Goal: Task Accomplishment & Management: Complete application form

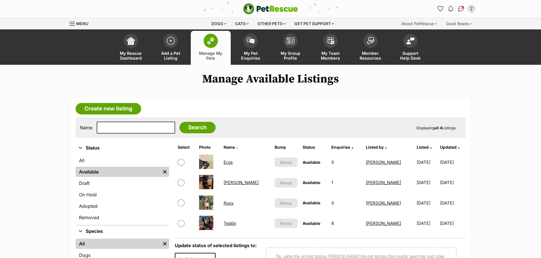
click at [118, 108] on link "Create new listing" at bounding box center [109, 108] width 66 height 11
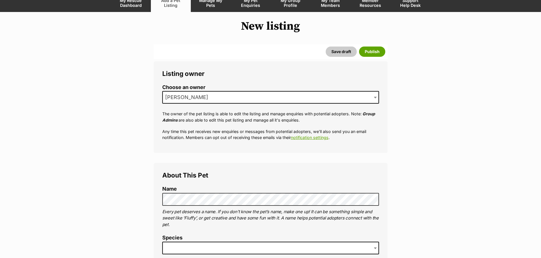
scroll to position [143, 0]
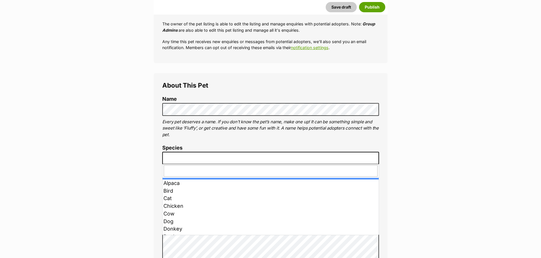
click at [182, 160] on span at bounding box center [270, 158] width 217 height 13
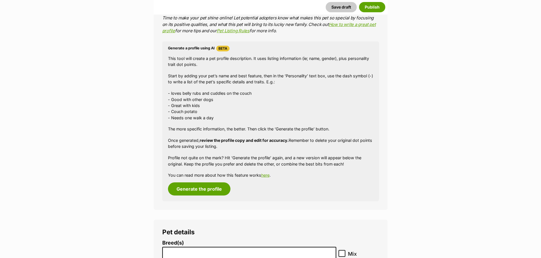
scroll to position [485, 0]
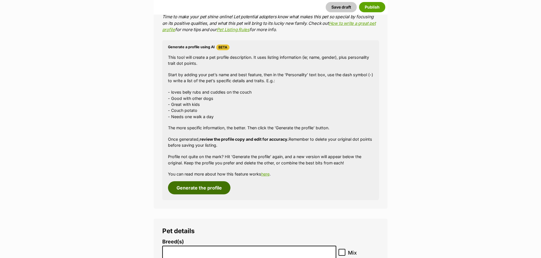
click at [192, 191] on button "Generate the profile" at bounding box center [199, 187] width 62 height 13
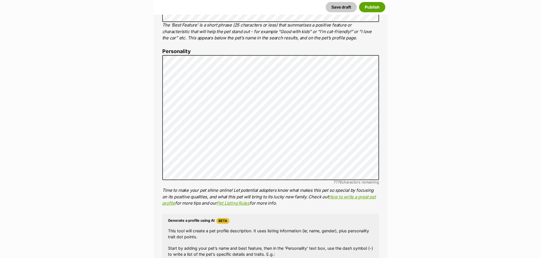
scroll to position [300, 0]
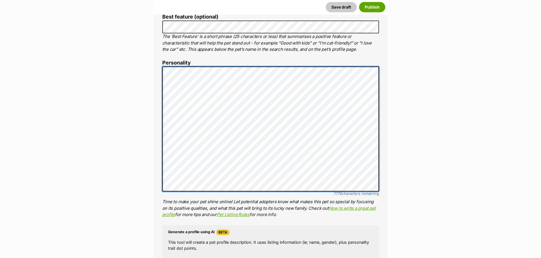
click at [155, 60] on div "About This Pet Name Henlo there, it looks like you might be using the pet name …" at bounding box center [271, 155] width 234 height 478
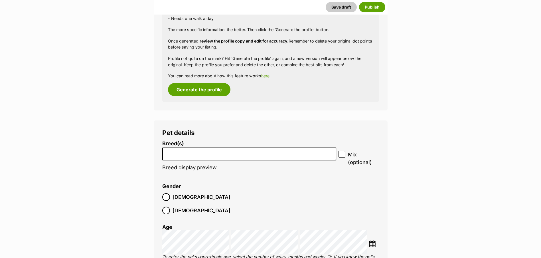
scroll to position [585, 0]
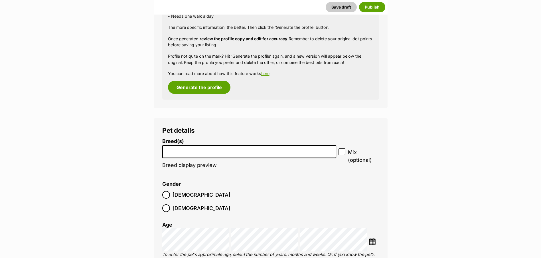
click at [179, 154] on li at bounding box center [249, 152] width 170 height 12
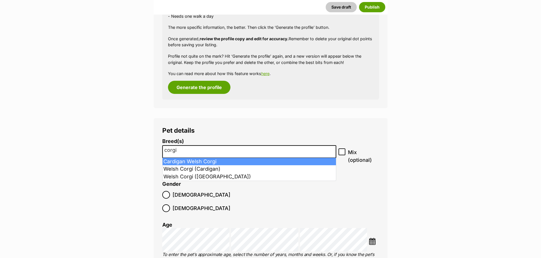
type input "corgi"
select select "1212"
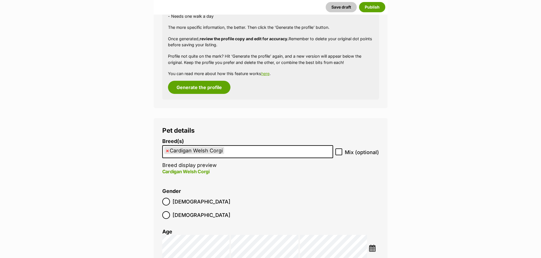
click at [168, 151] on span "×" at bounding box center [167, 150] width 3 height 7
select select
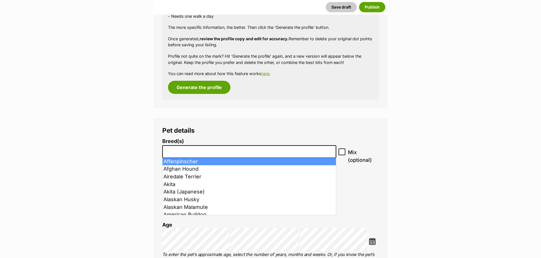
click at [240, 153] on input "search" at bounding box center [249, 150] width 170 height 6
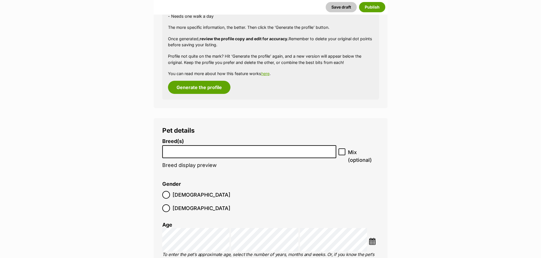
click at [240, 153] on input "search" at bounding box center [249, 150] width 170 height 6
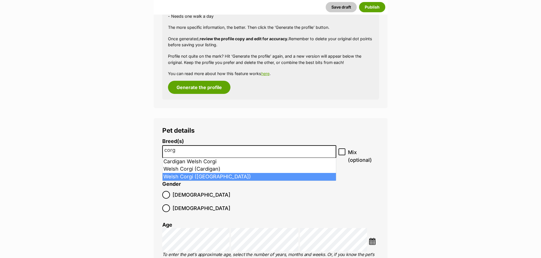
type input "corg"
select select "42925"
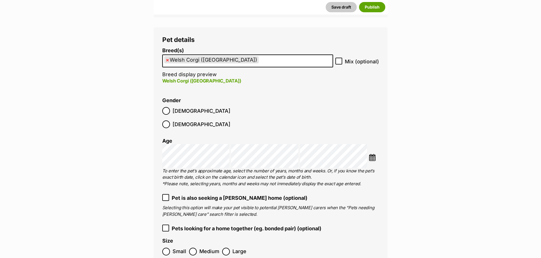
scroll to position [728, 0]
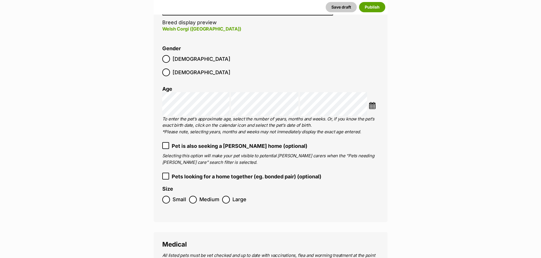
click at [166, 198] on div at bounding box center [166, 200] width 4 height 4
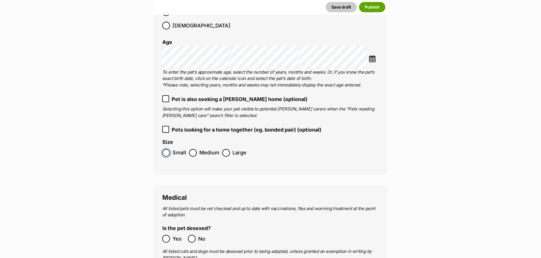
scroll to position [785, 0]
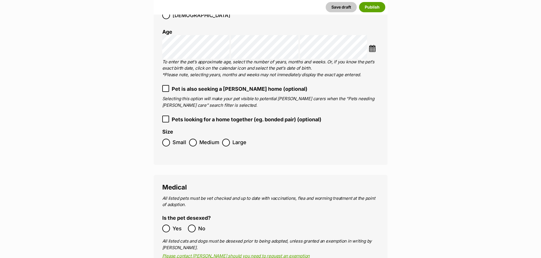
click at [165, 226] on div at bounding box center [166, 228] width 4 height 4
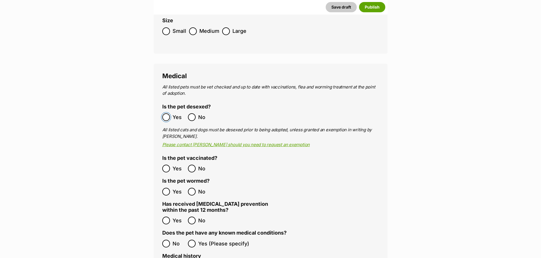
scroll to position [899, 0]
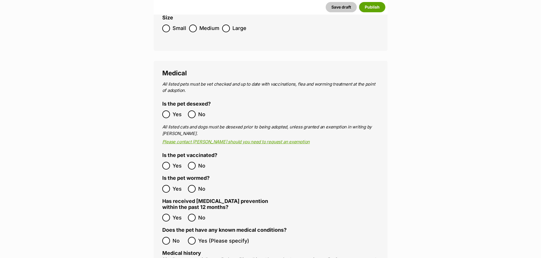
click at [166, 164] on div at bounding box center [166, 166] width 4 height 4
click at [166, 187] on div at bounding box center [166, 189] width 4 height 4
click at [191, 216] on div at bounding box center [192, 218] width 4 height 4
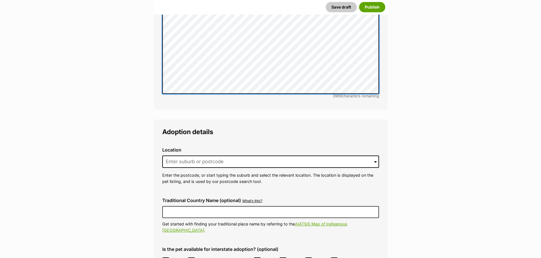
scroll to position [1212, 0]
click at [179, 155] on input at bounding box center [270, 161] width 217 height 13
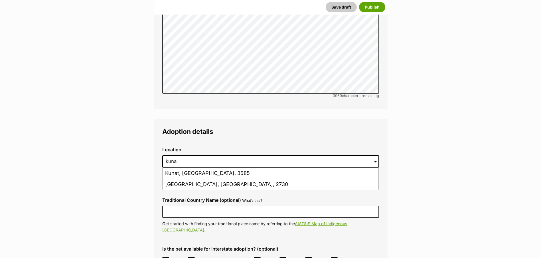
click at [222, 179] on li "Kunama, New South Wales, 2730" at bounding box center [271, 184] width 216 height 11
type input "Kunama, New South Wales, 2730"
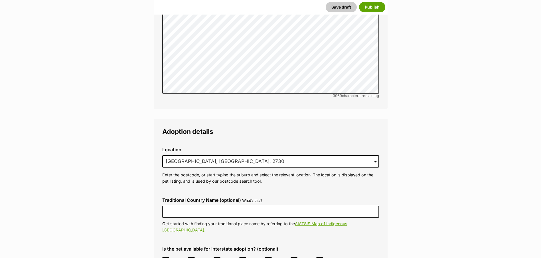
click at [167, 257] on icon at bounding box center [166, 260] width 4 height 4
click at [292, 257] on icon at bounding box center [294, 260] width 4 height 4
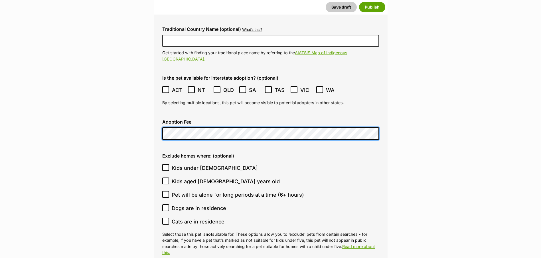
scroll to position [1383, 0]
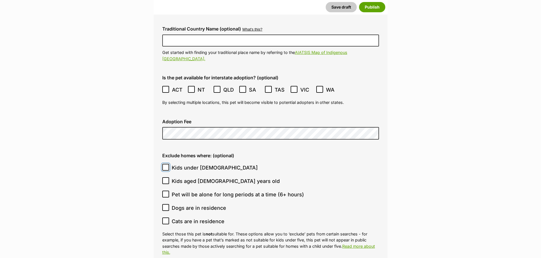
click at [163, 164] on input "Kids under 5 years old" at bounding box center [165, 167] width 7 height 7
checkbox input "true"
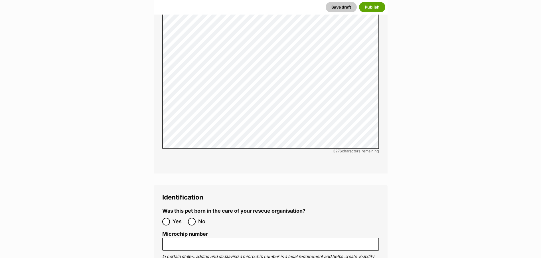
scroll to position [1668, 0]
click at [194, 217] on input "No" at bounding box center [192, 221] width 8 height 8
radio input "true"
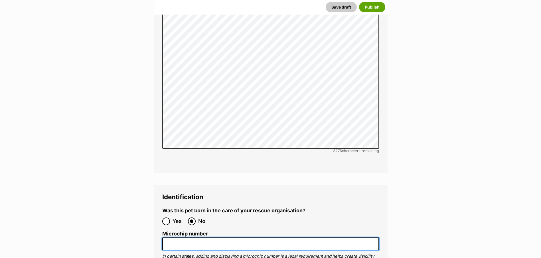
click at [201, 237] on input "Microchip number" at bounding box center [270, 243] width 217 height 13
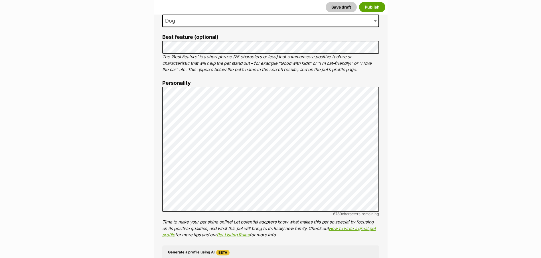
scroll to position [300, 0]
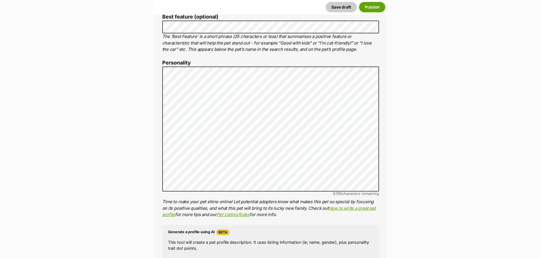
type input "953010005561454"
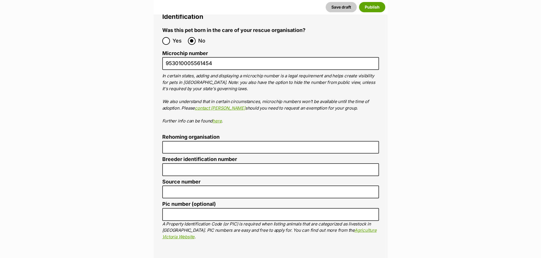
scroll to position [1868, 0]
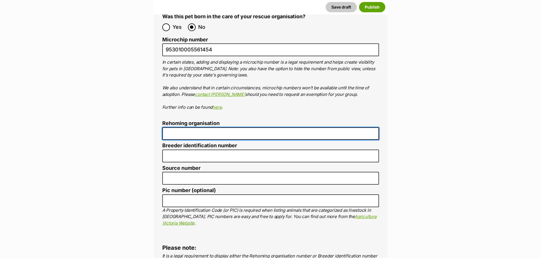
click at [166, 127] on input "Rehoming organisation" at bounding box center [270, 133] width 217 height 13
type input "R251000078"
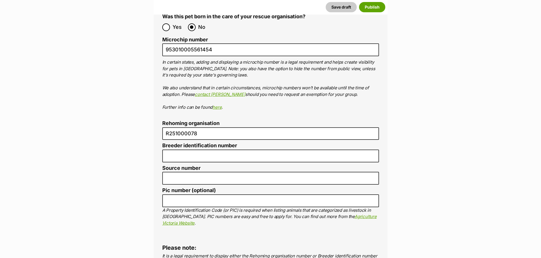
type input "Australia"
type input "N/A"
type input "R251000078"
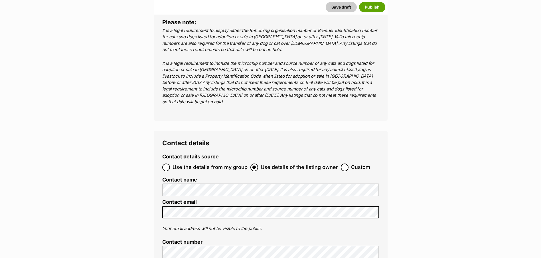
click at [165, 165] on div at bounding box center [166, 167] width 4 height 4
click at [165, 163] on input "Use the details from my group" at bounding box center [166, 167] width 8 height 8
radio input "true"
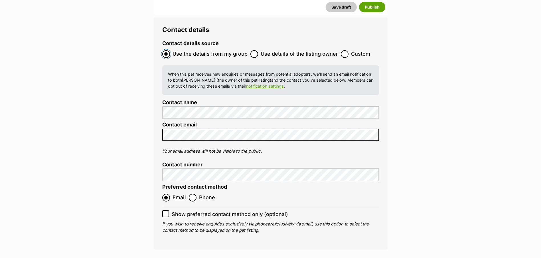
scroll to position [2207, 0]
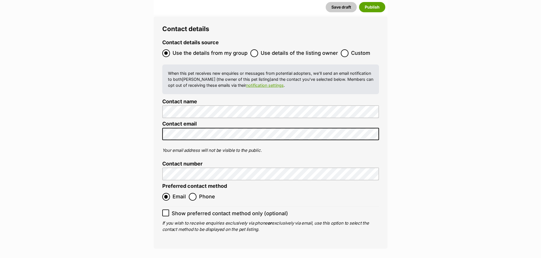
click at [164, 211] on icon at bounding box center [166, 213] width 4 height 4
click at [164, 209] on input "Show preferred contact method only (optional)" at bounding box center [165, 212] width 7 height 7
checkbox input "true"
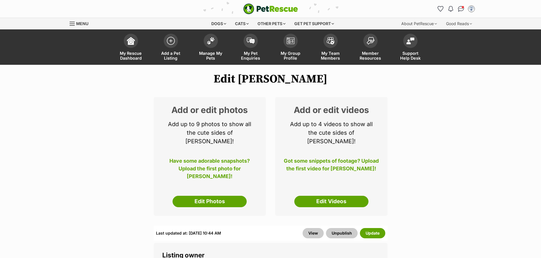
click at [211, 196] on link "Edit Photos" at bounding box center [209, 201] width 74 height 11
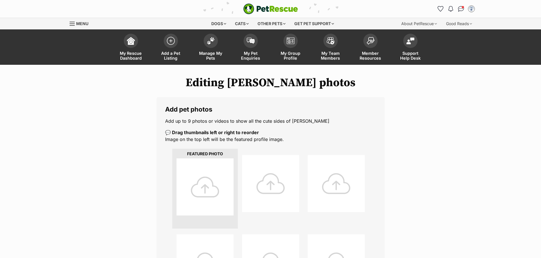
drag, startPoint x: 203, startPoint y: 190, endPoint x: 203, endPoint y: 186, distance: 3.7
click at [203, 190] on div at bounding box center [204, 186] width 57 height 57
click at [219, 192] on div at bounding box center [204, 186] width 57 height 57
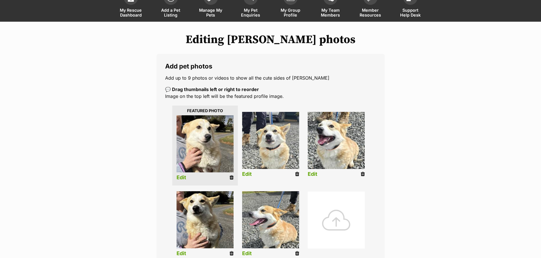
scroll to position [57, 0]
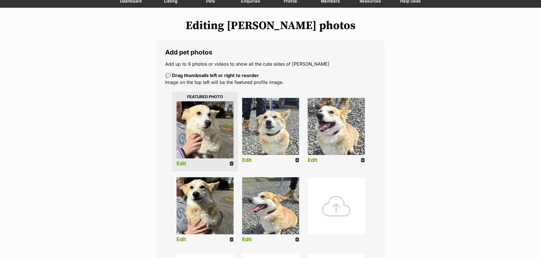
click at [248, 239] on link "Edit" at bounding box center [247, 239] width 10 height 6
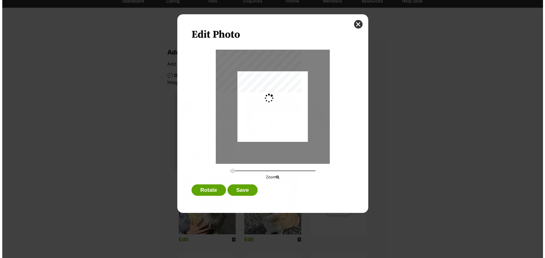
scroll to position [0, 0]
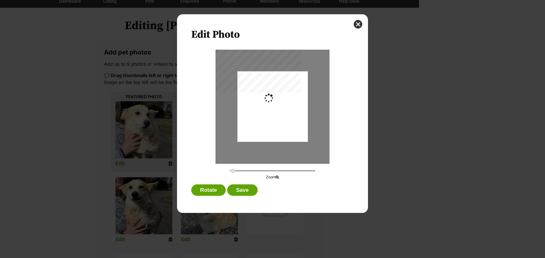
type input "0.2744"
click at [290, 106] on div "Dialog Window - Close (Press escape to close)" at bounding box center [272, 105] width 70 height 94
click at [248, 190] on button "Save" at bounding box center [242, 189] width 30 height 11
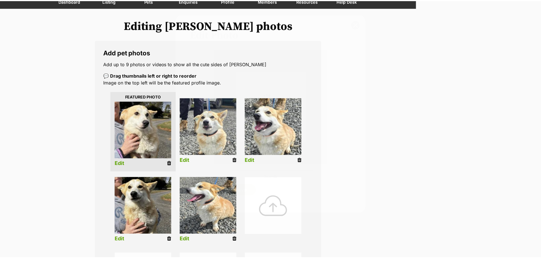
scroll to position [57, 0]
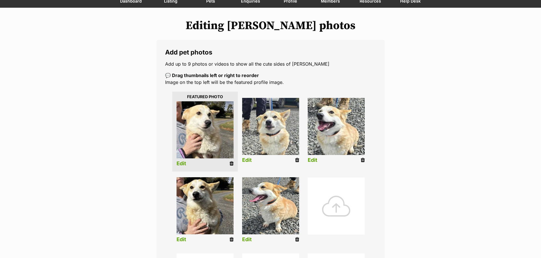
click at [314, 160] on link "Edit" at bounding box center [313, 160] width 10 height 6
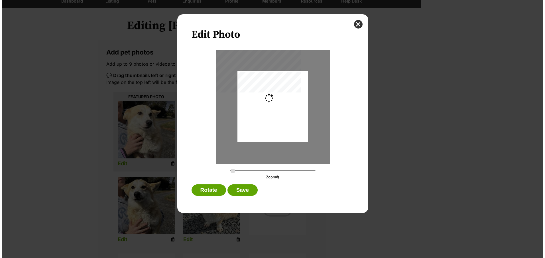
scroll to position [0, 0]
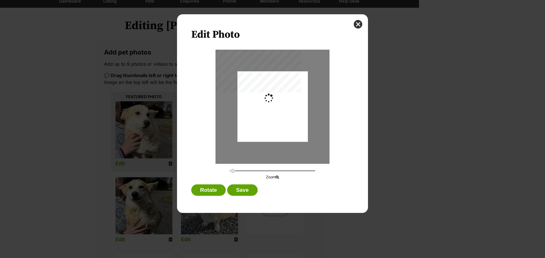
type input "0.2744"
drag, startPoint x: 278, startPoint y: 99, endPoint x: 280, endPoint y: 104, distance: 5.3
click at [280, 104] on div "Dialog Window - Close (Press escape to close)" at bounding box center [272, 112] width 70 height 94
click at [249, 188] on button "Save" at bounding box center [242, 189] width 30 height 11
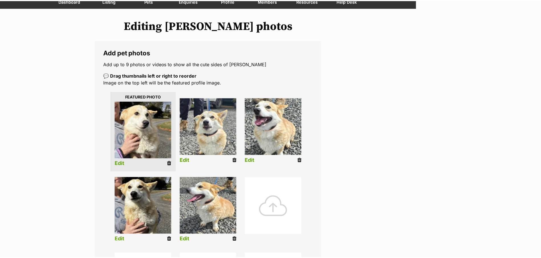
scroll to position [57, 0]
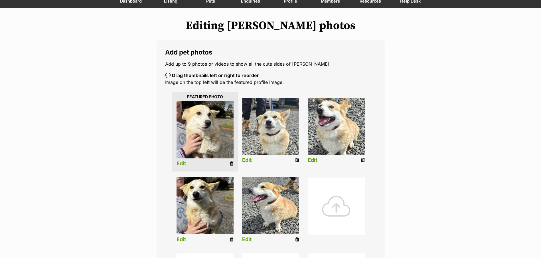
click at [247, 161] on link "Edit" at bounding box center [247, 160] width 10 height 6
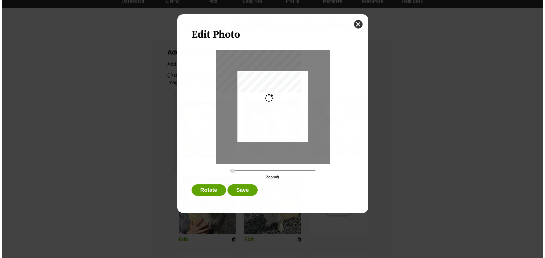
scroll to position [0, 0]
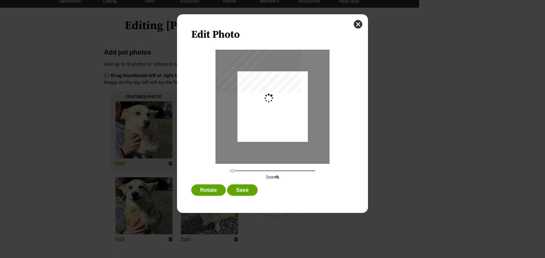
type input "0.2744"
click at [289, 100] on div "Dialog Window - Close (Press escape to close)" at bounding box center [272, 106] width 70 height 94
click at [243, 190] on button "Save" at bounding box center [242, 189] width 30 height 11
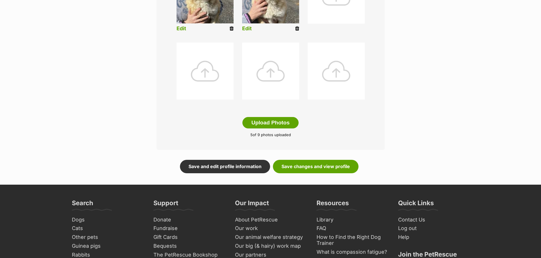
scroll to position [285, 0]
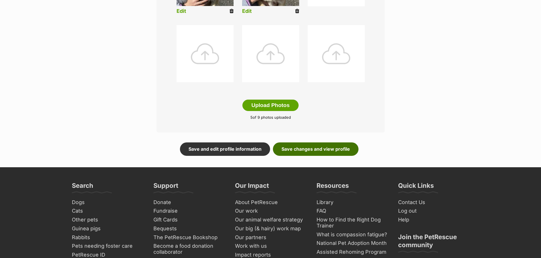
click at [339, 145] on link "Save changes and view profile" at bounding box center [316, 148] width 86 height 13
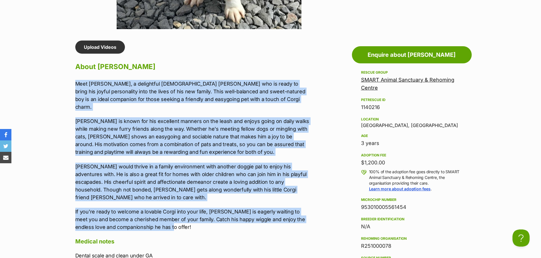
drag, startPoint x: 73, startPoint y: 82, endPoint x: 196, endPoint y: 214, distance: 180.5
click at [196, 214] on div "Upload Videos About Louie Meet Louie, a delightful 3-year-old Corgi who is read…" at bounding box center [190, 207] width 241 height 334
drag, startPoint x: 196, startPoint y: 214, endPoint x: 197, endPoint y: 125, distance: 89.0
copy div "Meet Louie, a delightful 3-year-old Corgi who is ready to bring his joyful pers…"
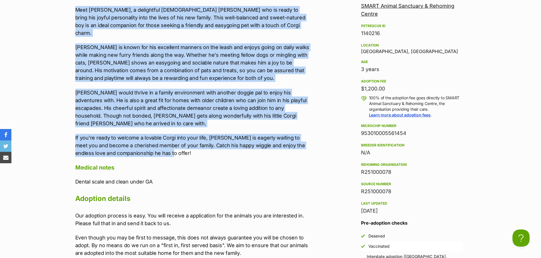
scroll to position [542, 0]
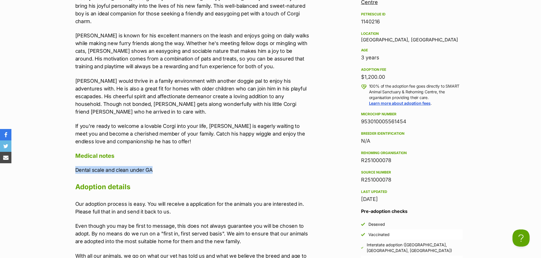
drag, startPoint x: 153, startPoint y: 156, endPoint x: 76, endPoint y: 157, distance: 77.3
click at [76, 166] on p "Dental scale and clean under GA" at bounding box center [192, 170] width 235 height 8
copy p "Dental scale and clean under GA"
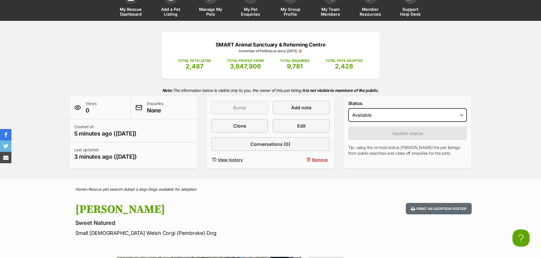
scroll to position [0, 0]
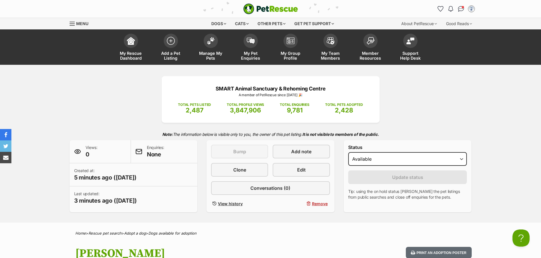
click at [172, 54] on span "Add a Pet Listing" at bounding box center [171, 56] width 26 height 10
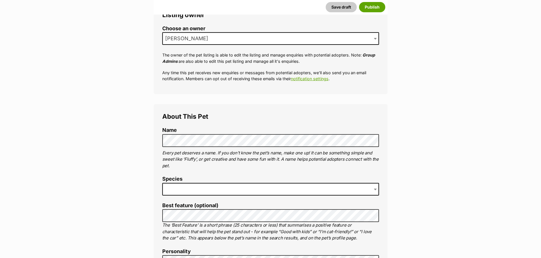
scroll to position [114, 0]
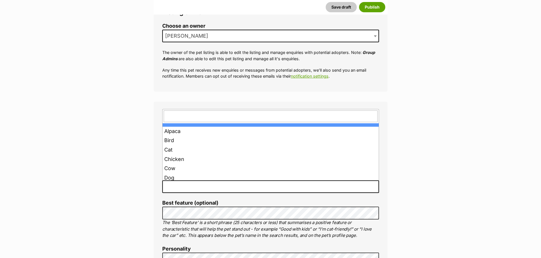
click at [198, 187] on span at bounding box center [270, 186] width 217 height 13
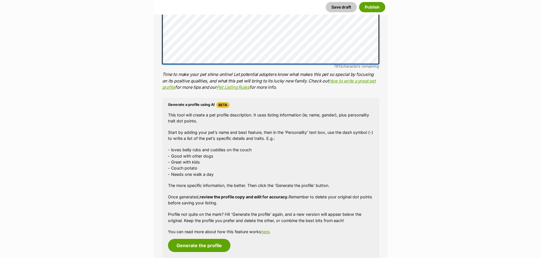
scroll to position [428, 0]
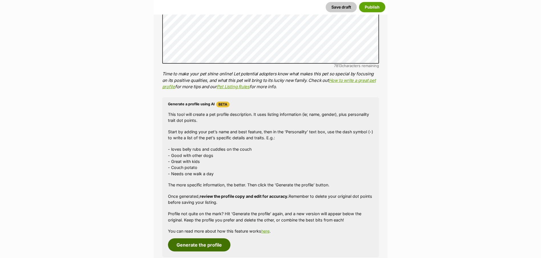
click at [181, 243] on button "Generate the profile" at bounding box center [199, 244] width 62 height 13
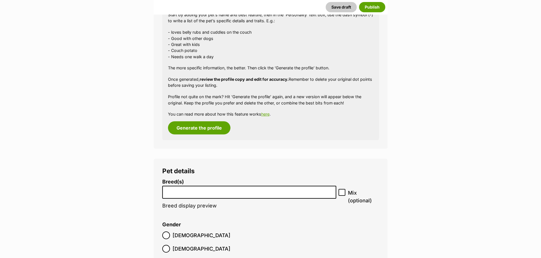
scroll to position [557, 0]
click at [222, 194] on li at bounding box center [249, 192] width 170 height 12
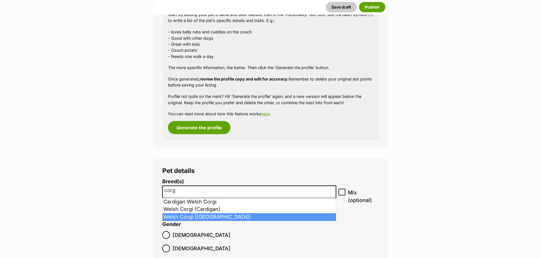
type input "corg"
select select "42925"
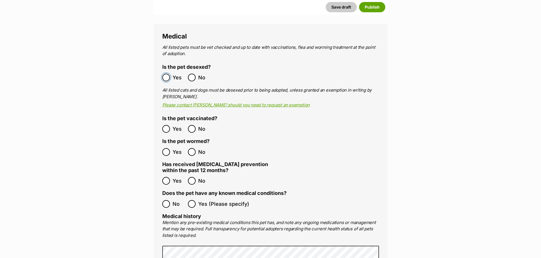
scroll to position [984, 0]
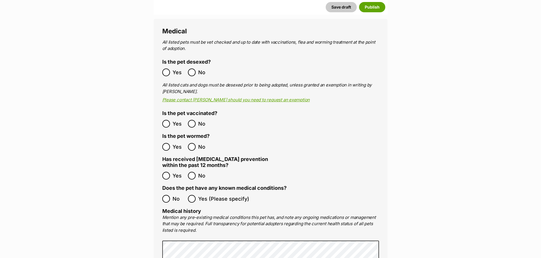
click at [166, 122] on div at bounding box center [166, 124] width 4 height 4
click at [167, 145] on div at bounding box center [166, 147] width 4 height 4
click at [190, 229] on ol "All listed pets must be vet checked and up to date with vaccinations, flea and …" at bounding box center [270, 204] width 217 height 331
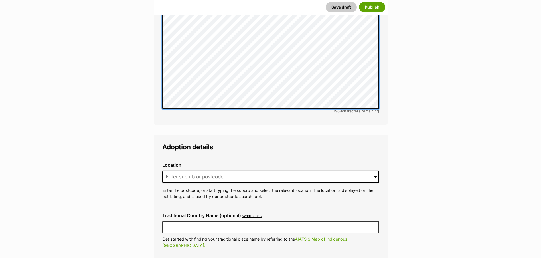
scroll to position [1241, 0]
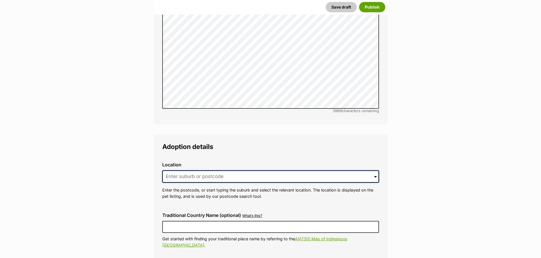
click at [175, 170] on input at bounding box center [270, 176] width 217 height 13
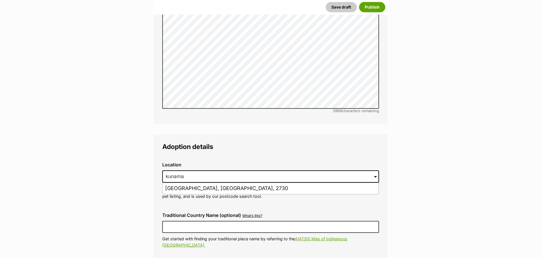
click at [189, 183] on li "Kunama, New South Wales, 2730" at bounding box center [271, 188] width 216 height 11
type input "Kunama, New South Wales, 2730"
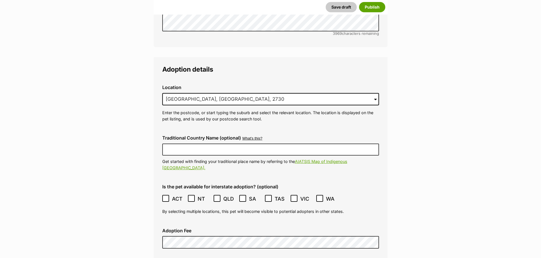
scroll to position [1326, 0]
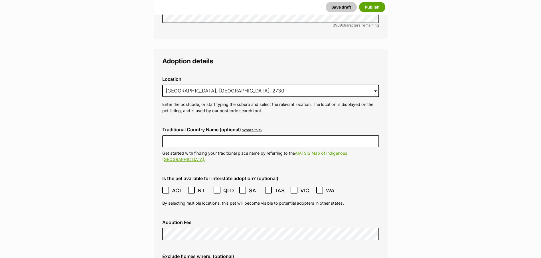
click at [165, 189] on icon at bounding box center [165, 190] width 3 height 3
click at [292, 188] on icon at bounding box center [294, 190] width 4 height 4
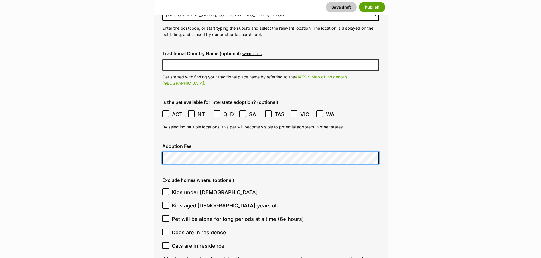
scroll to position [1412, 0]
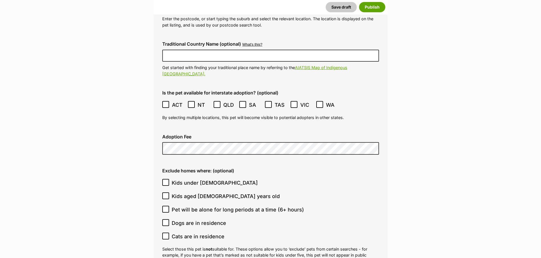
click at [165, 180] on icon at bounding box center [166, 182] width 4 height 4
click at [165, 179] on input "Kids under 5 years old" at bounding box center [165, 182] width 7 height 7
checkbox input "true"
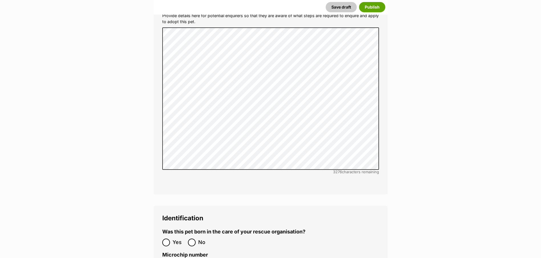
scroll to position [1725, 0]
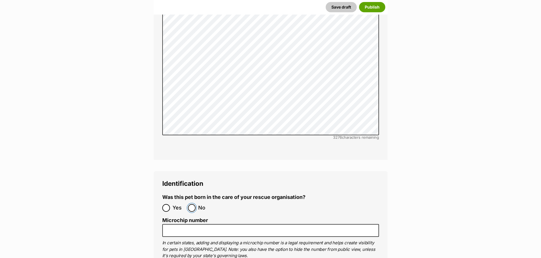
click at [194, 204] on input "No" at bounding box center [192, 208] width 8 height 8
radio input "true"
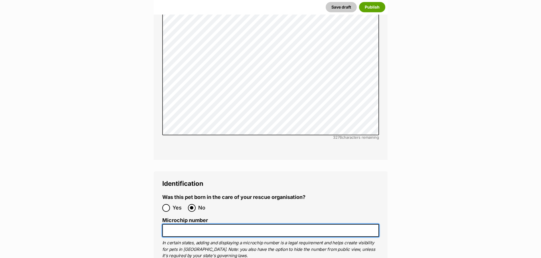
click at [199, 224] on input "Microchip number" at bounding box center [270, 230] width 217 height 13
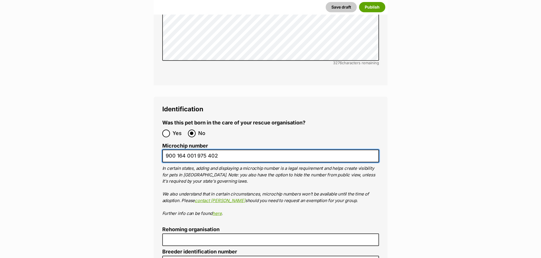
scroll to position [1811, 0]
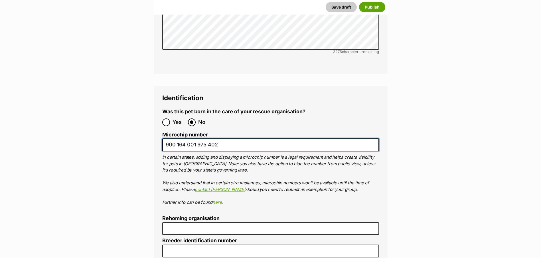
type input "900 164 001 975 402"
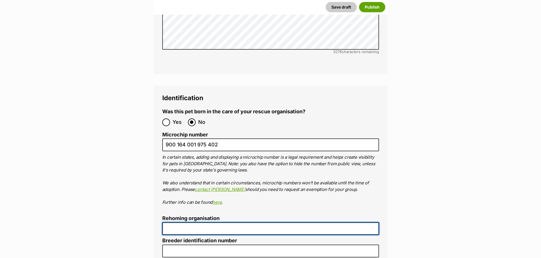
click at [191, 222] on input "Rehoming organisation" at bounding box center [270, 228] width 217 height 13
type input "R251000078"
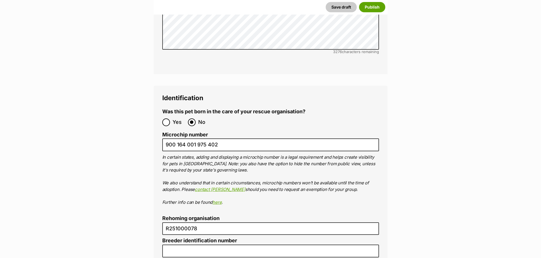
type input "Australia"
type input "N/A"
type input "R251000078"
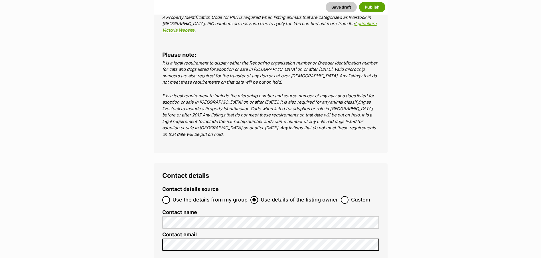
scroll to position [2099, 0]
click at [168, 195] on input "Use the details from my group" at bounding box center [166, 199] width 8 height 8
radio input "true"
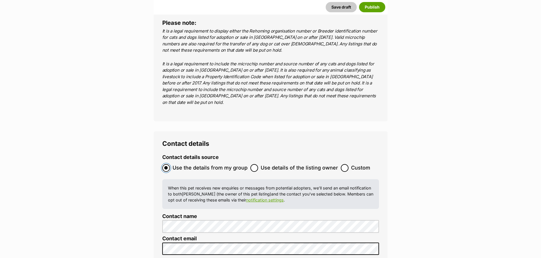
scroll to position [2185, 0]
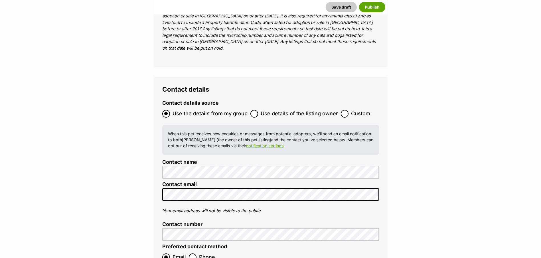
checkbox input "true"
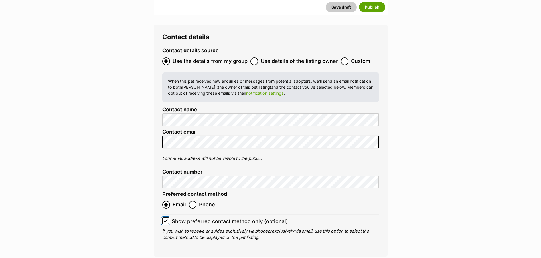
scroll to position [2299, 0]
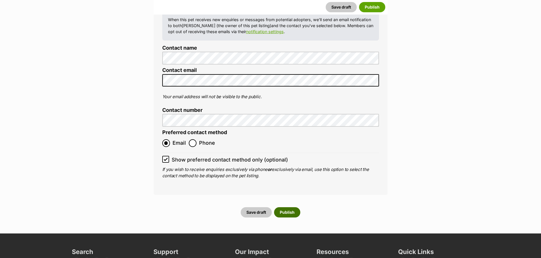
click at [293, 207] on button "Publish" at bounding box center [287, 212] width 26 height 10
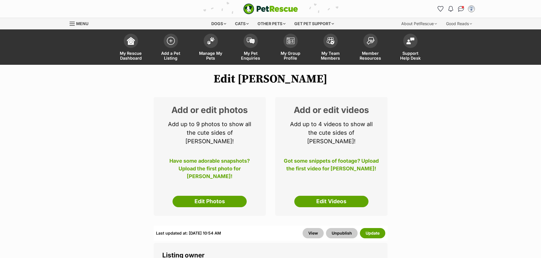
click at [200, 196] on link "Edit Photos" at bounding box center [209, 201] width 74 height 11
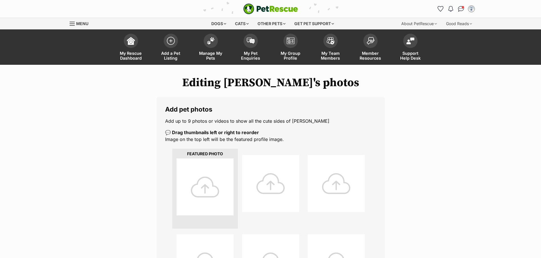
click at [193, 188] on div at bounding box center [204, 186] width 57 height 57
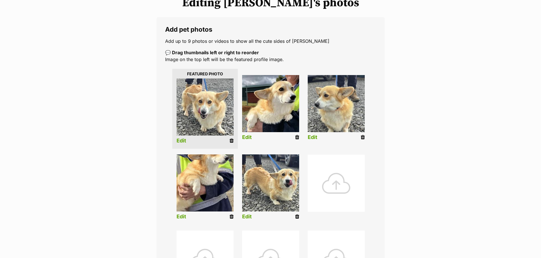
scroll to position [86, 0]
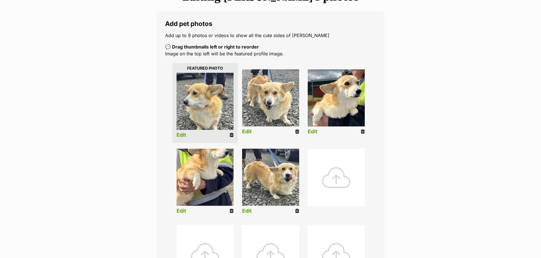
click at [182, 208] on link "Edit" at bounding box center [181, 211] width 10 height 6
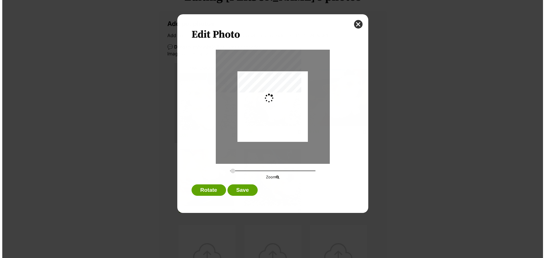
scroll to position [0, 0]
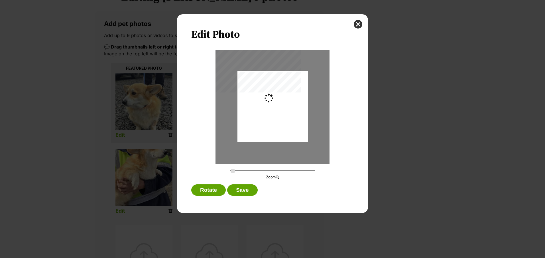
type input "0.2744"
drag, startPoint x: 280, startPoint y: 111, endPoint x: 280, endPoint y: 117, distance: 6.3
click at [280, 117] on div "Dialog Window - Close (Press escape to close)" at bounding box center [272, 113] width 70 height 86
click at [246, 189] on button "Save" at bounding box center [242, 189] width 30 height 11
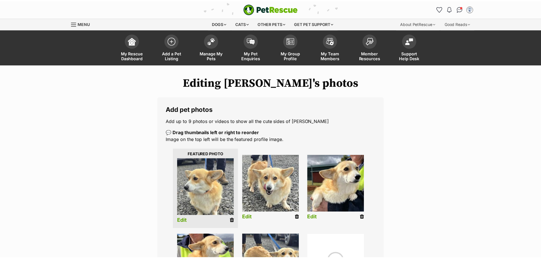
scroll to position [86, 0]
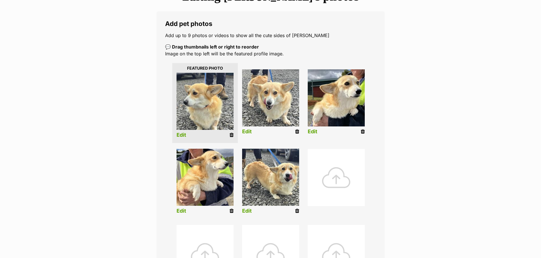
click at [249, 210] on link "Edit" at bounding box center [247, 211] width 10 height 6
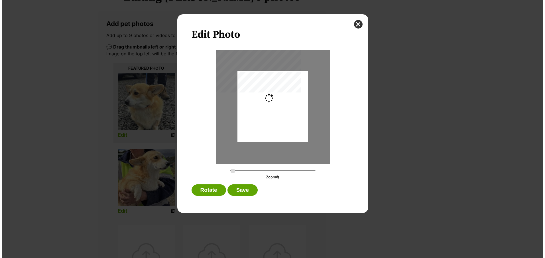
scroll to position [0, 0]
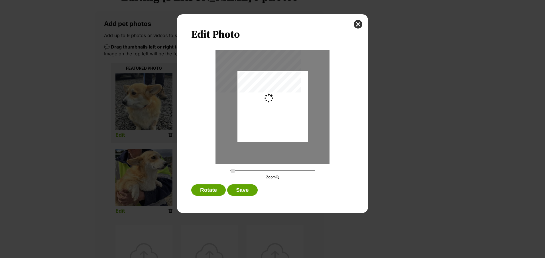
type input "0.2744"
drag, startPoint x: 292, startPoint y: 130, endPoint x: 289, endPoint y: 132, distance: 3.7
click at [289, 132] on div "Dialog Window - Close (Press escape to close)" at bounding box center [272, 108] width 70 height 74
click at [244, 191] on button "Save" at bounding box center [242, 189] width 30 height 11
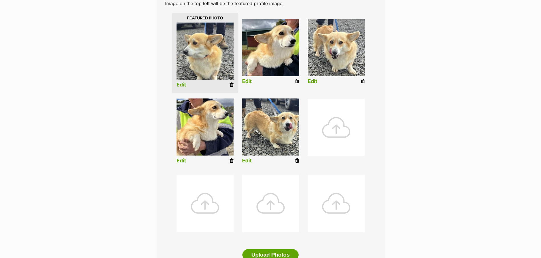
scroll to position [228, 0]
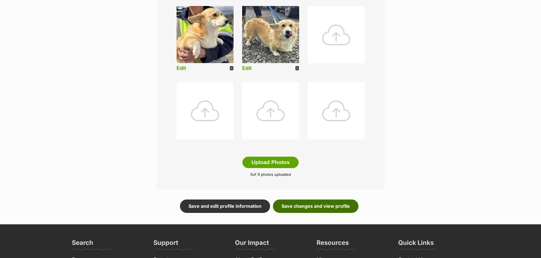
click at [339, 205] on link "Save changes and view profile" at bounding box center [316, 205] width 86 height 13
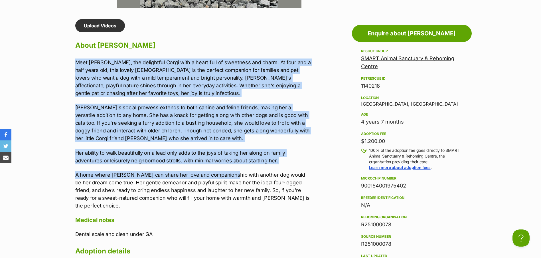
scroll to position [485, 0]
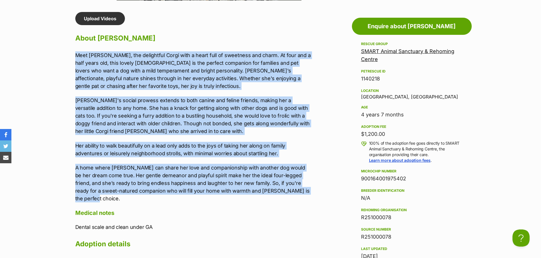
drag, startPoint x: 73, startPoint y: 110, endPoint x: 293, endPoint y: 194, distance: 234.6
click at [293, 194] on div "Upload Videos About [PERSON_NAME] Meet [PERSON_NAME], the delightful Corgi with…" at bounding box center [190, 179] width 241 height 334
drag, startPoint x: 293, startPoint y: 194, endPoint x: 249, endPoint y: 111, distance: 93.3
copy div "Meet [PERSON_NAME], the delightful Corgi with a heart full of sweetness and cha…"
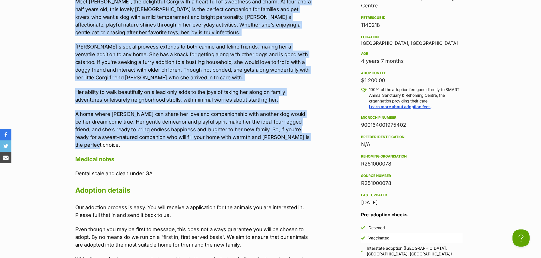
scroll to position [542, 0]
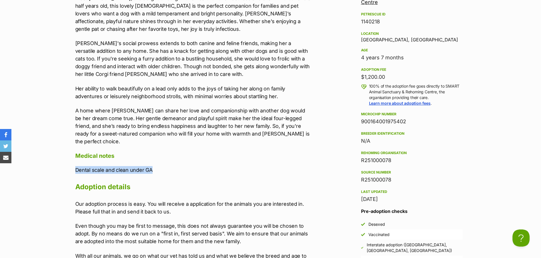
drag, startPoint x: 152, startPoint y: 161, endPoint x: 76, endPoint y: 162, distance: 76.7
click at [76, 166] on p "Dental scale and clean under GA" at bounding box center [192, 170] width 235 height 8
copy p "Dental scale and clean under GA"
